Goal: Information Seeking & Learning: Learn about a topic

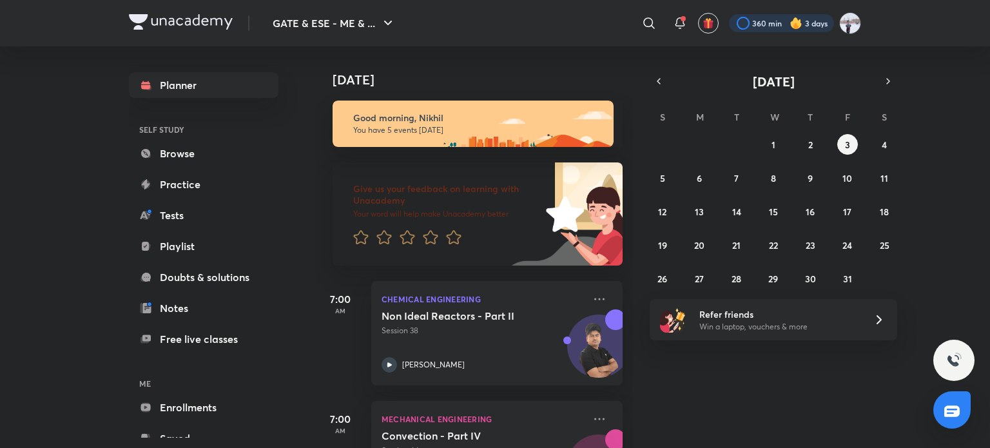
click at [774, 25] on div at bounding box center [781, 23] width 105 height 18
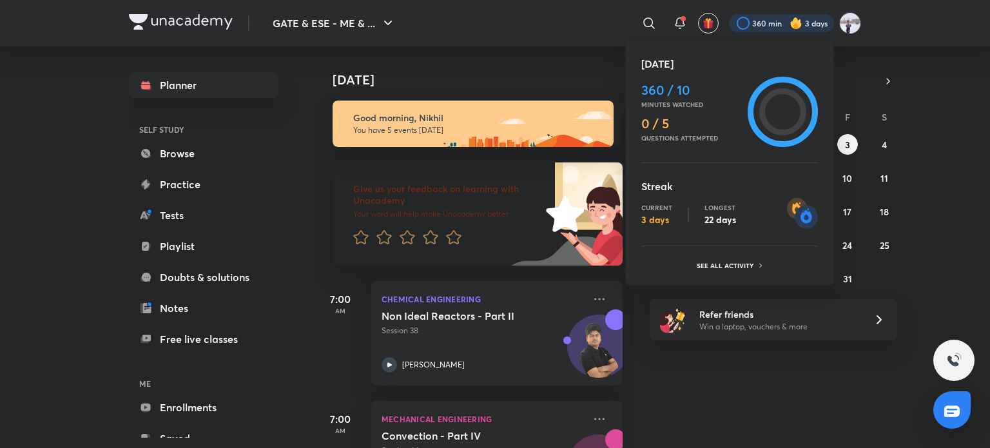
click at [774, 25] on div at bounding box center [495, 224] width 990 height 448
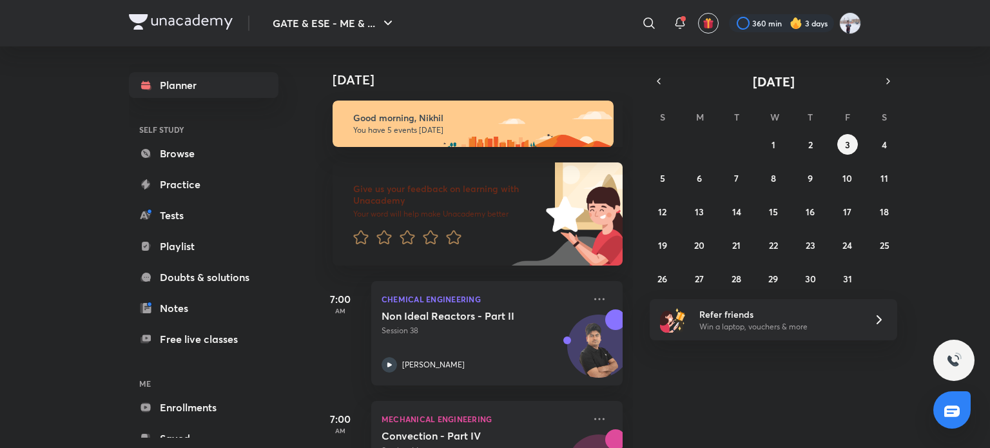
click at [791, 28] on img at bounding box center [795, 23] width 13 height 13
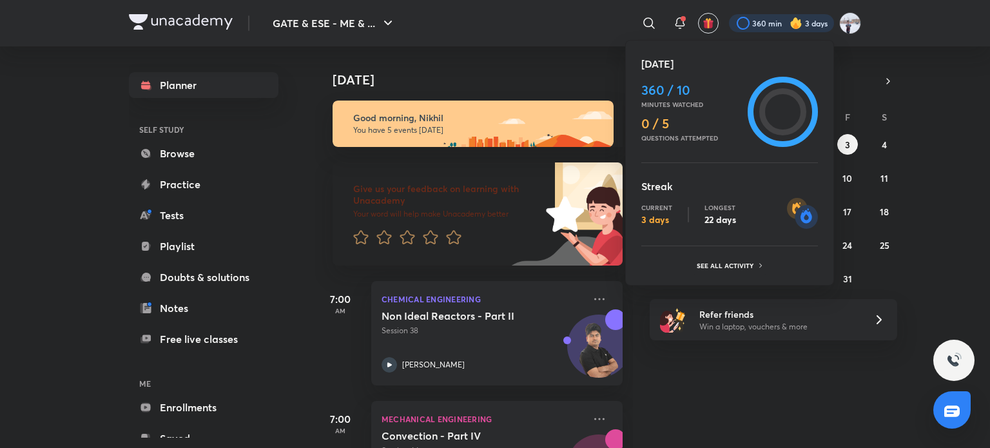
click at [0, 208] on div at bounding box center [495, 224] width 990 height 448
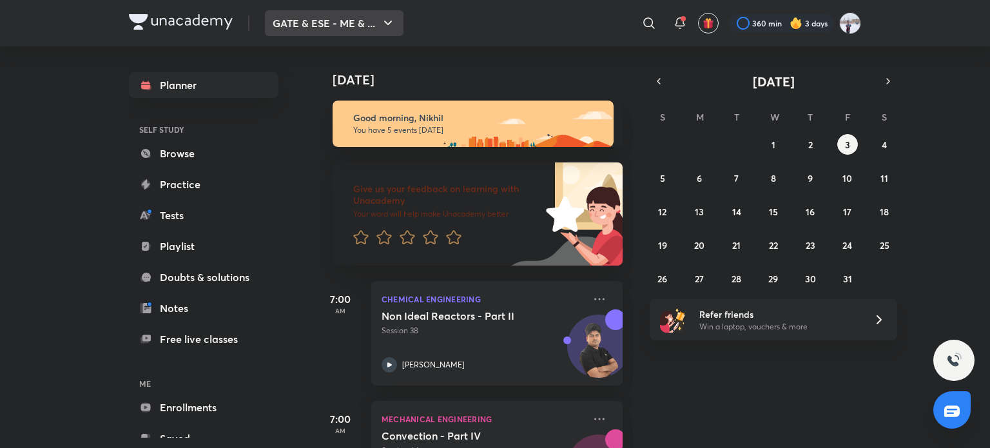
click at [352, 26] on button "GATE & ESE - ME & ..." at bounding box center [334, 23] width 139 height 26
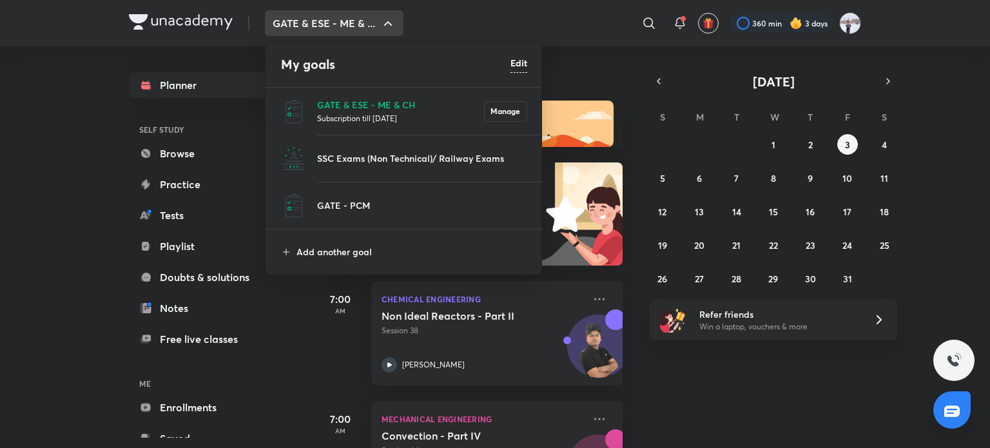
click at [200, 149] on div at bounding box center [495, 224] width 990 height 448
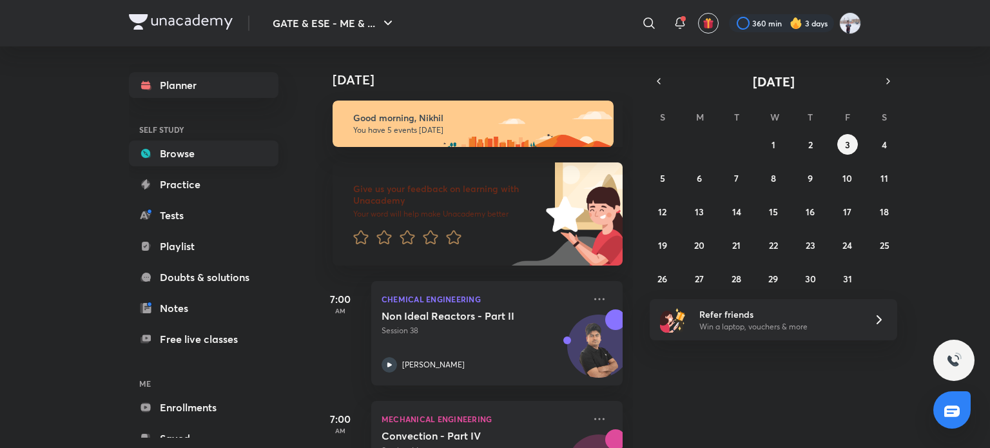
click at [179, 151] on link "Browse" at bounding box center [204, 153] width 150 height 26
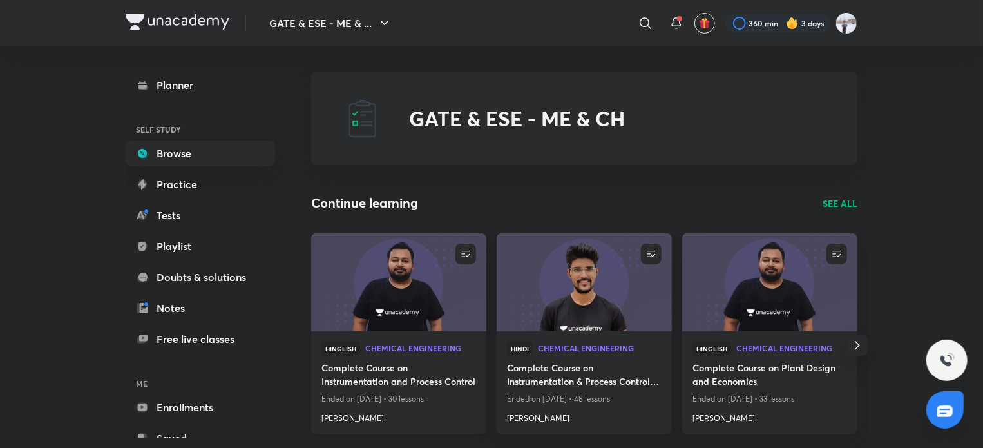
click at [430, 304] on img at bounding box center [398, 282] width 179 height 100
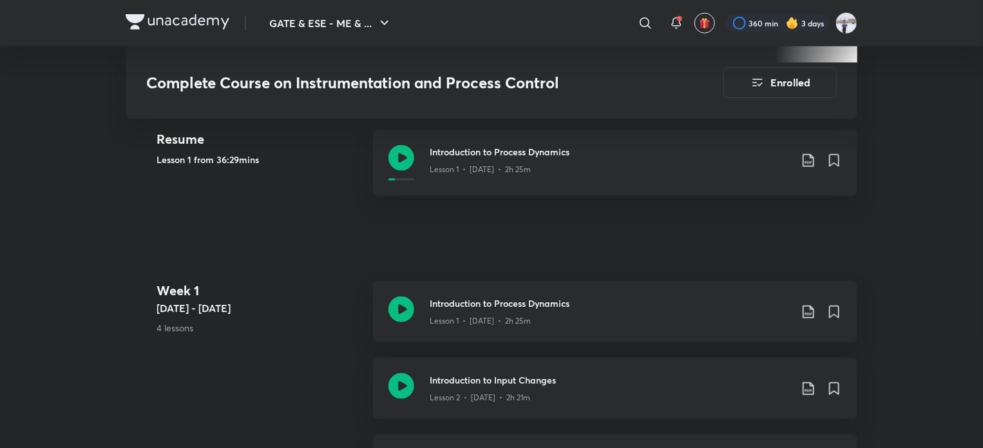
scroll to position [619, 0]
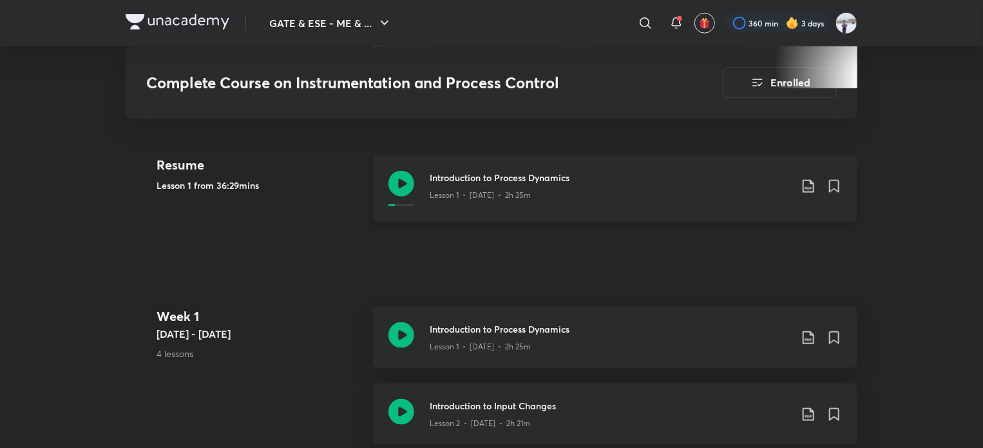
click at [523, 191] on p "Lesson 1 • Oct 3 • 2h 25m" at bounding box center [480, 195] width 101 height 12
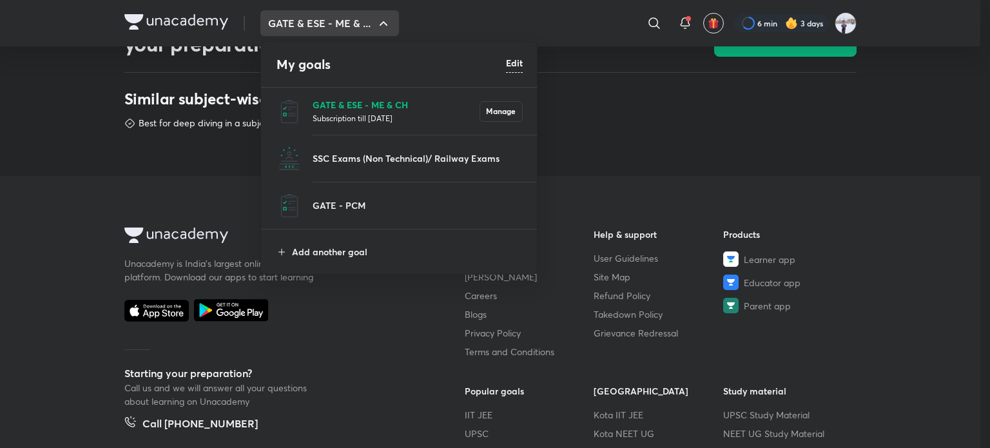
click at [374, 102] on p "GATE & ESE - ME & CH" at bounding box center [396, 105] width 167 height 14
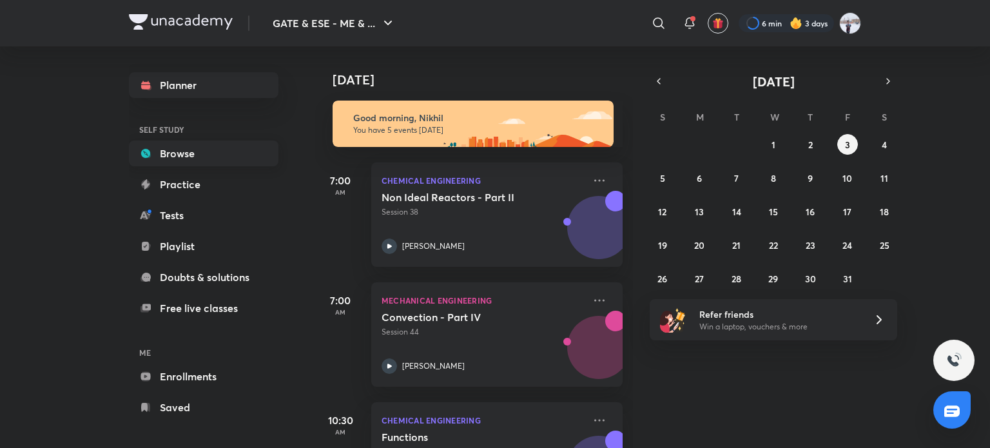
click at [211, 146] on link "Browse" at bounding box center [204, 153] width 150 height 26
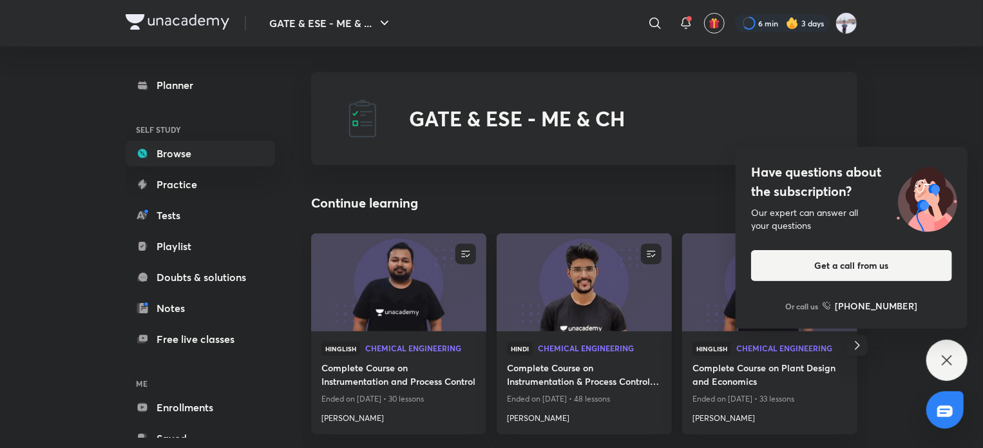
click at [940, 373] on div "Have questions about the subscription? Our expert can answer all your questions…" at bounding box center [947, 360] width 41 height 41
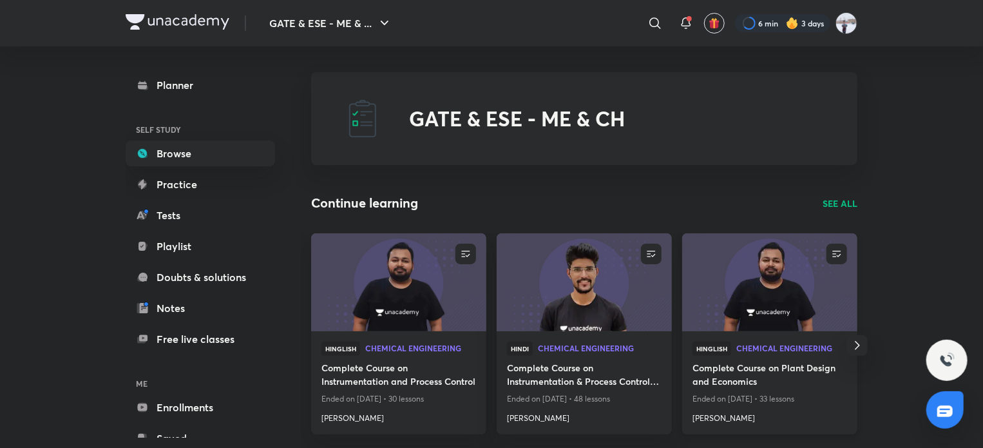
click at [801, 316] on img at bounding box center [769, 282] width 179 height 100
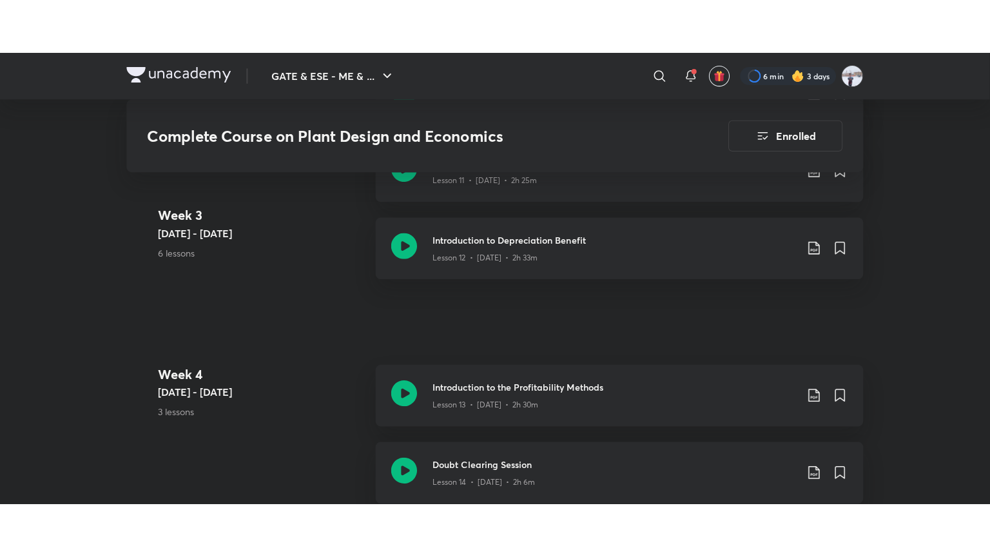
scroll to position [1748, 0]
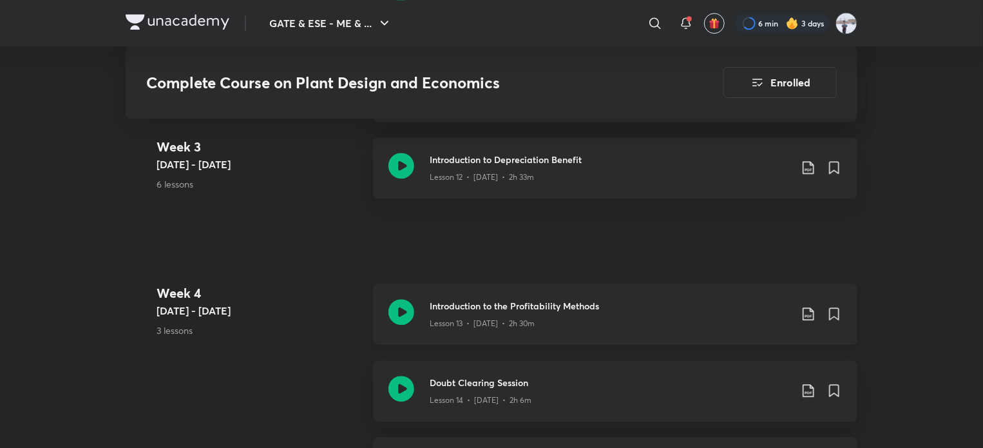
click at [570, 322] on div "Lesson 13 • [DATE] • 2h 30m" at bounding box center [610, 321] width 361 height 17
